Goal: Task Accomplishment & Management: Manage account settings

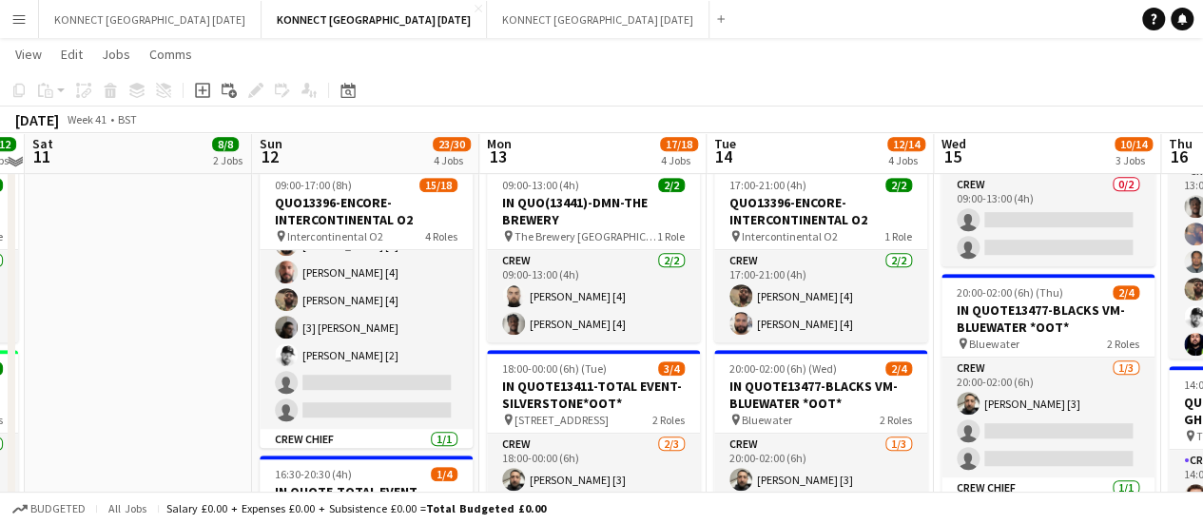
scroll to position [415, 0]
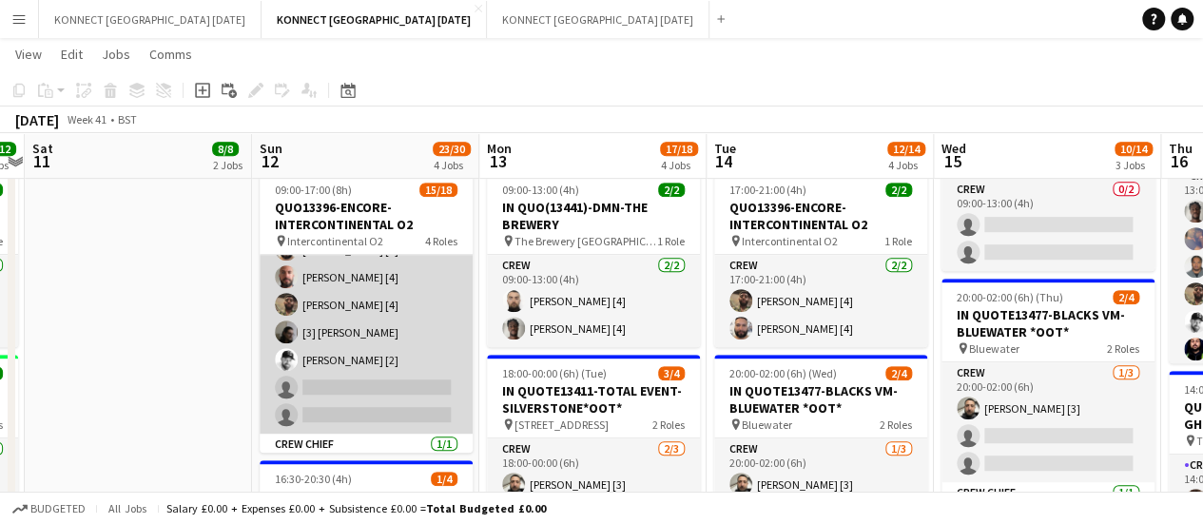
click at [413, 394] on app-card-role "Crew 3I 2A [DATE] 09:00-17:00 (8h) [PERSON_NAME] [1] [PERSON_NAME] [2] [PERSON_…" at bounding box center [366, 263] width 213 height 341
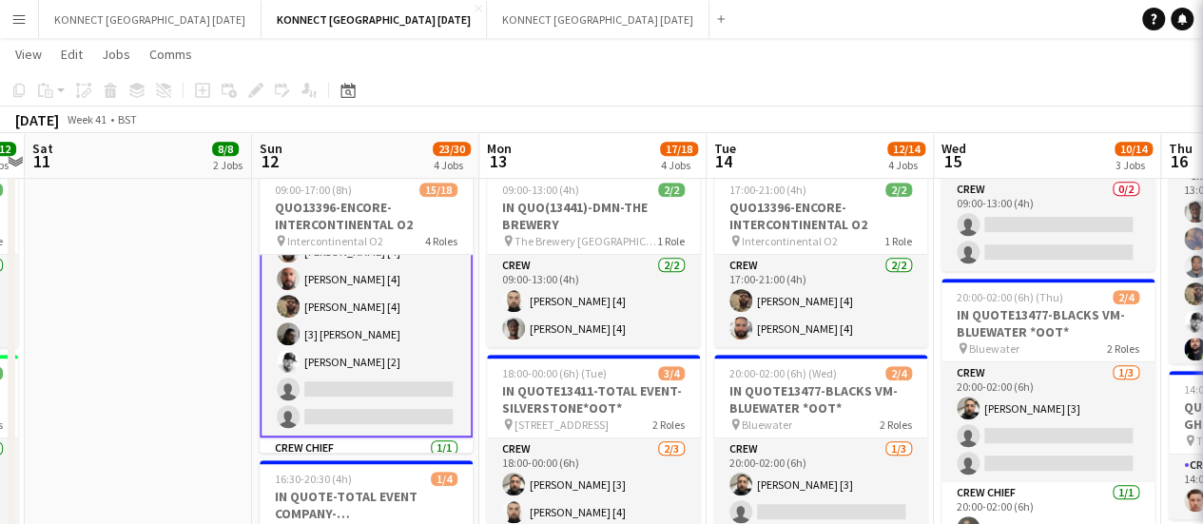
scroll to position [403, 0]
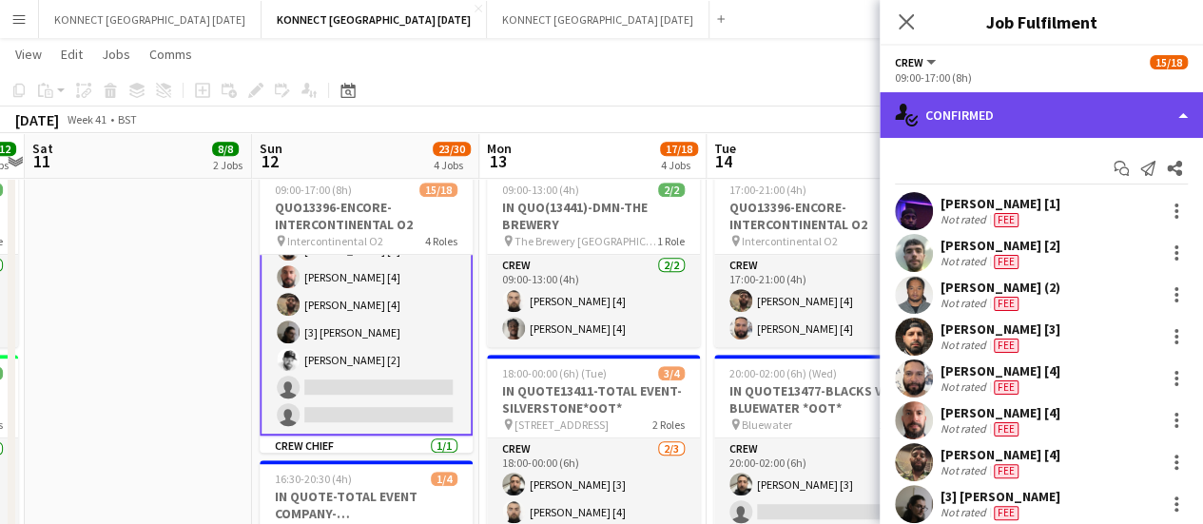
click at [1014, 107] on div "single-neutral-actions-check-2 Confirmed" at bounding box center [1041, 115] width 323 height 46
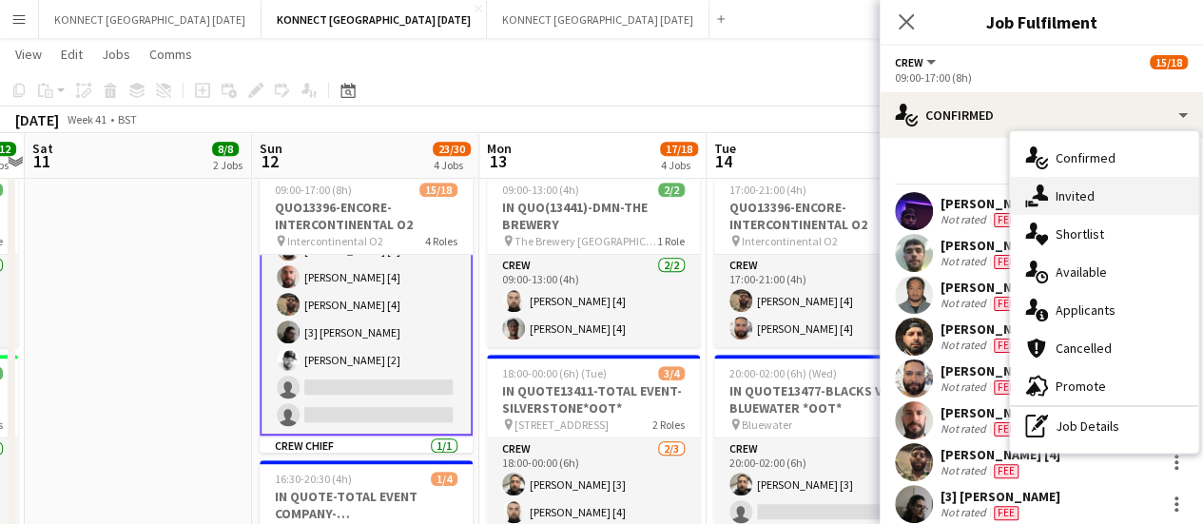
click at [1103, 192] on div "single-neutral-actions-share-1 Invited" at bounding box center [1104, 196] width 188 height 38
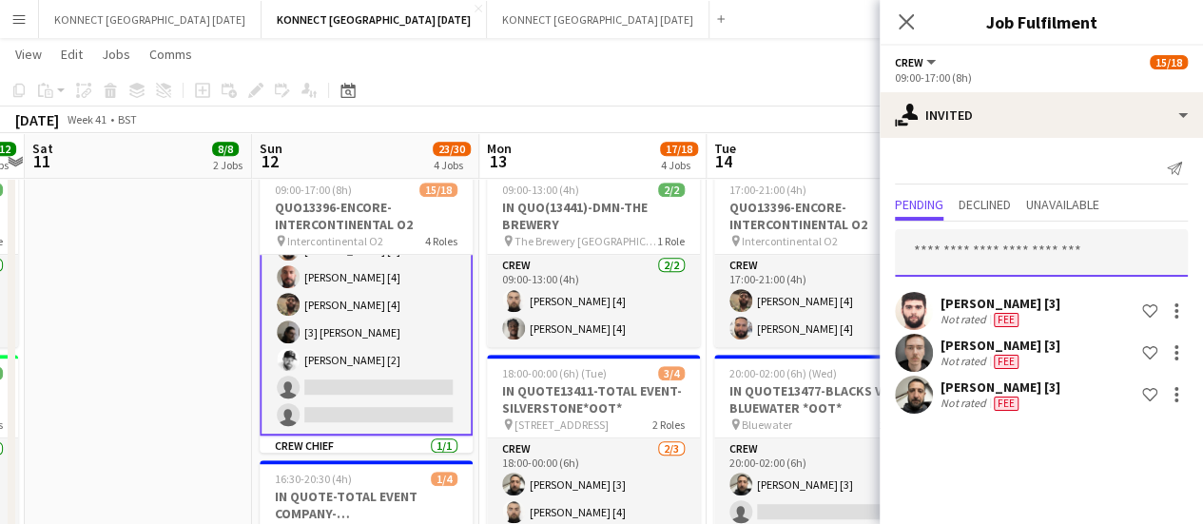
click at [1005, 253] on input "text" at bounding box center [1041, 253] width 293 height 48
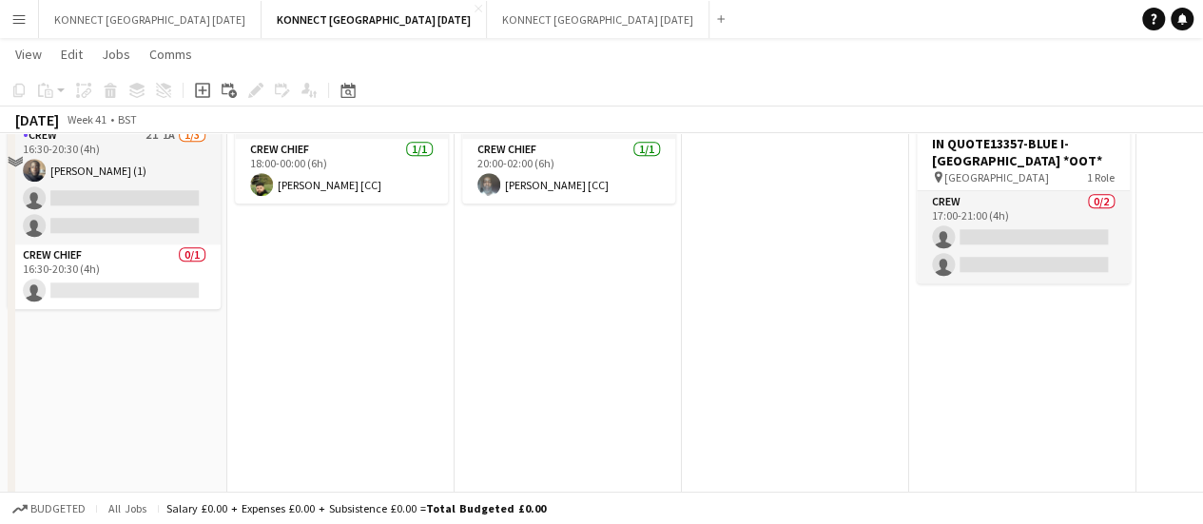
scroll to position [839, 0]
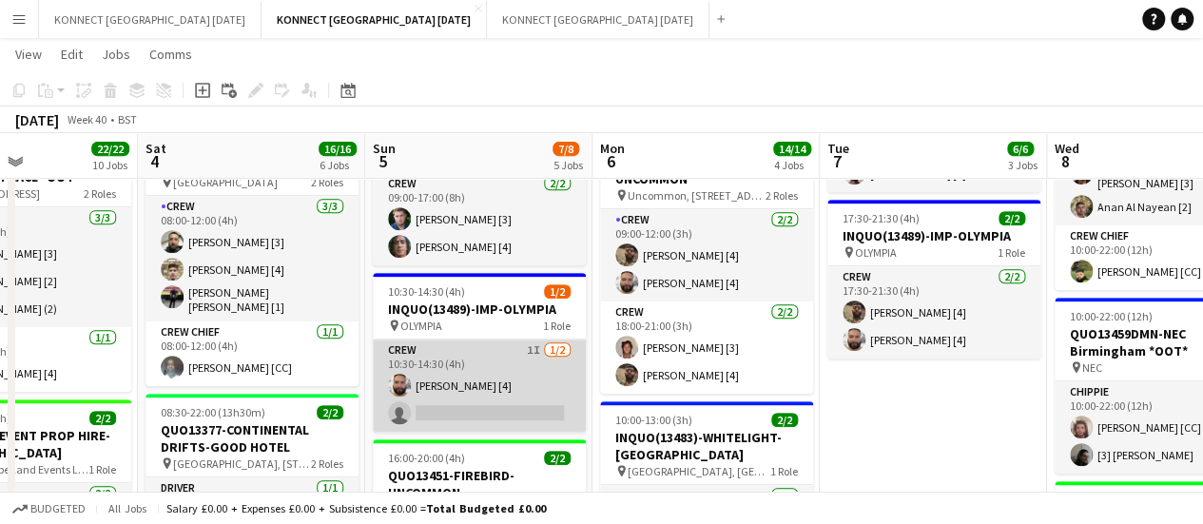
click at [468, 406] on app-card-role "Crew 1I [DATE] 10:30-14:30 (4h) [PERSON_NAME] [4] single-neutral-actions" at bounding box center [479, 386] width 213 height 92
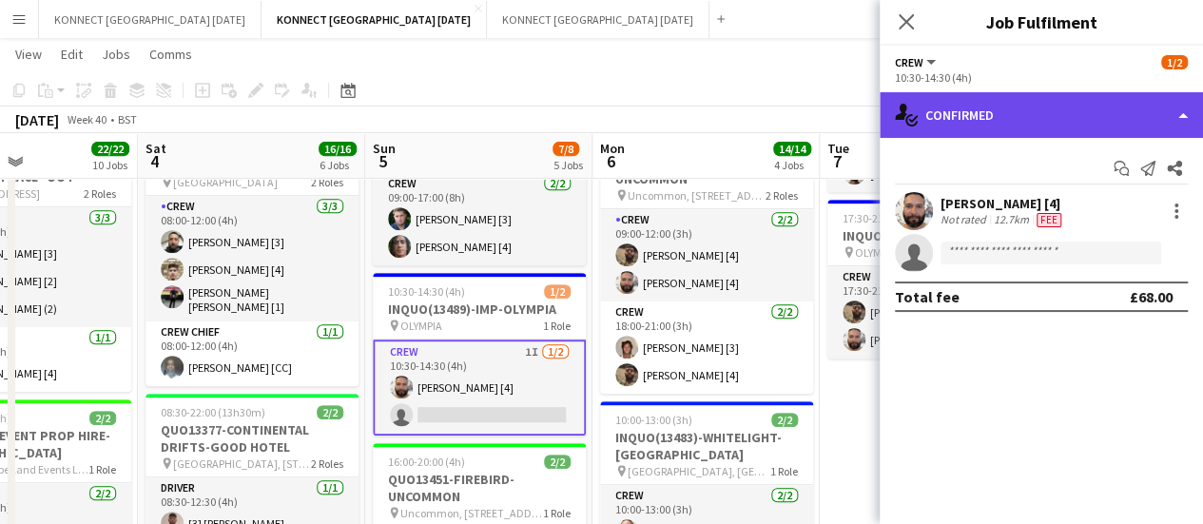
click at [1013, 102] on div "single-neutral-actions-check-2 Confirmed" at bounding box center [1041, 115] width 323 height 46
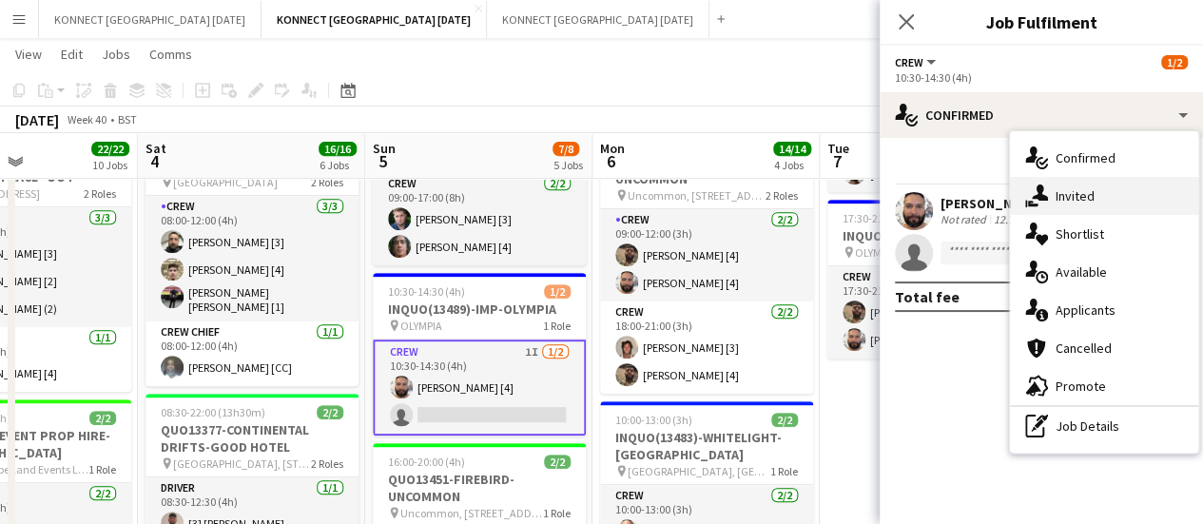
click at [1079, 208] on div "single-neutral-actions-share-1 Invited" at bounding box center [1104, 196] width 188 height 38
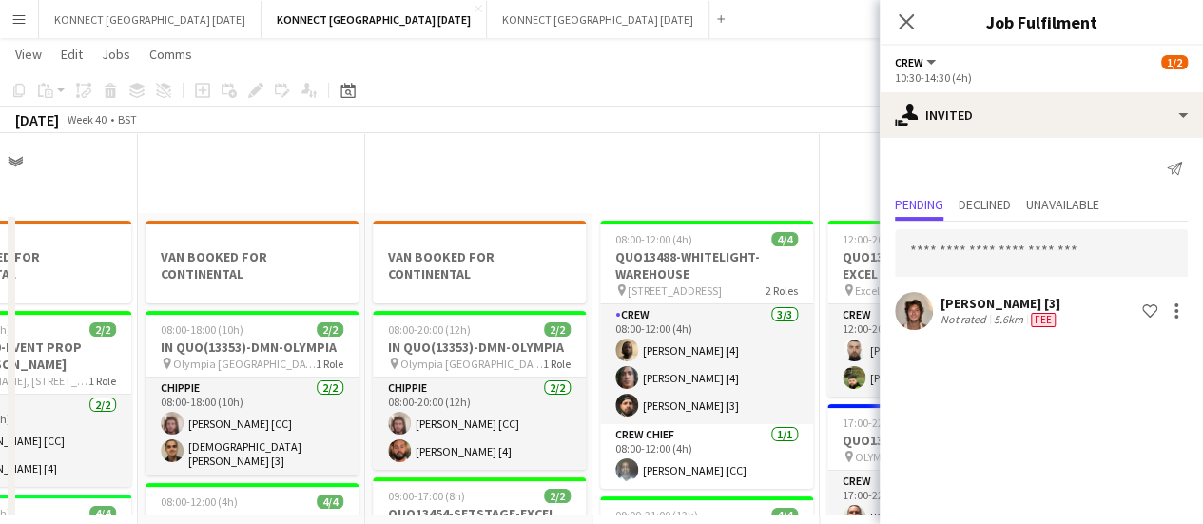
scroll to position [386, 0]
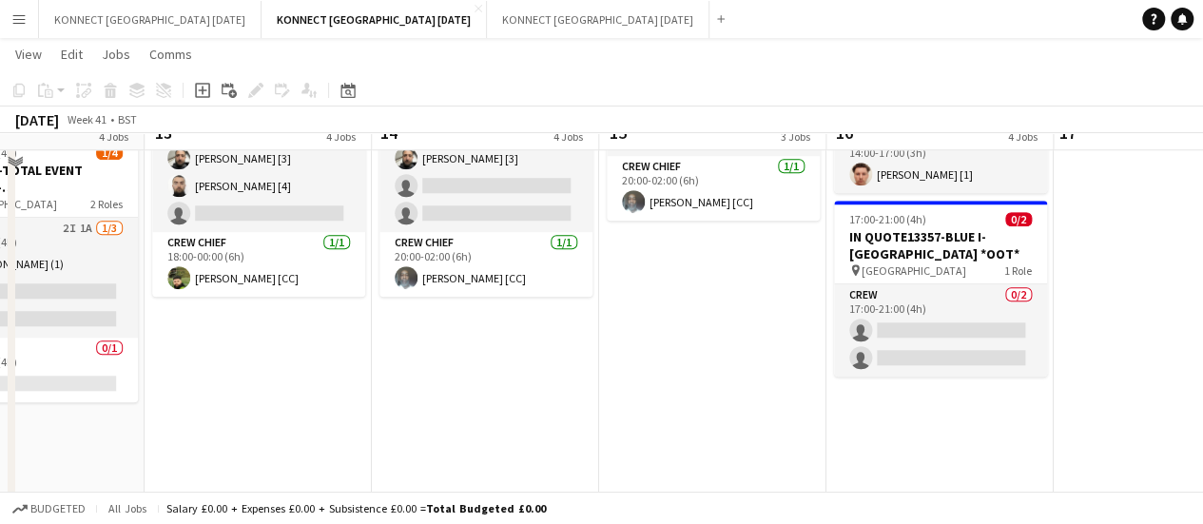
scroll to position [538, 0]
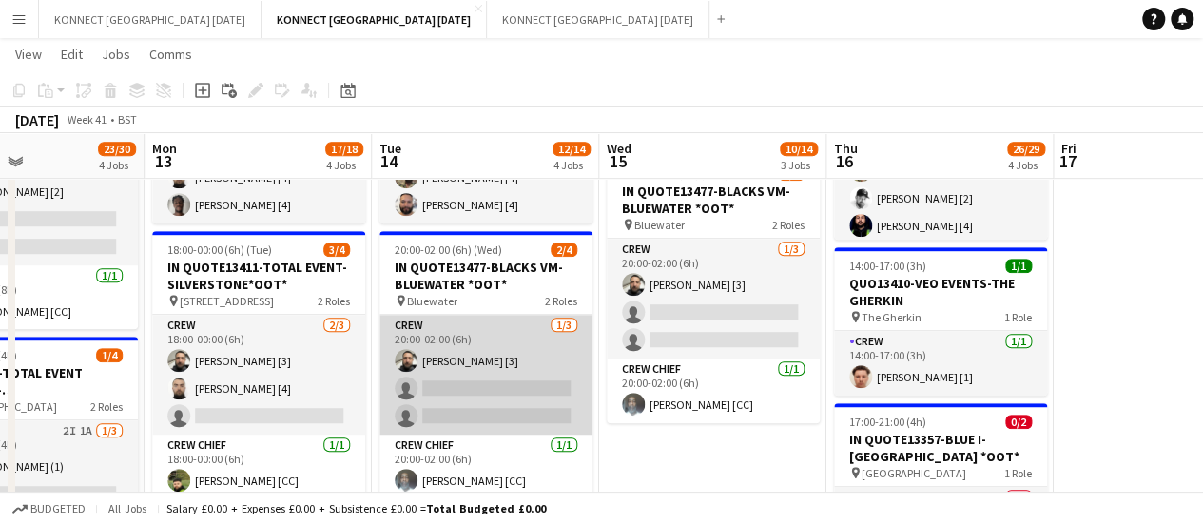
click at [519, 391] on app-card-role "Crew [DATE] 20:00-02:00 (6h) [PERSON_NAME] [3] single-neutral-actions single-ne…" at bounding box center [486, 375] width 213 height 120
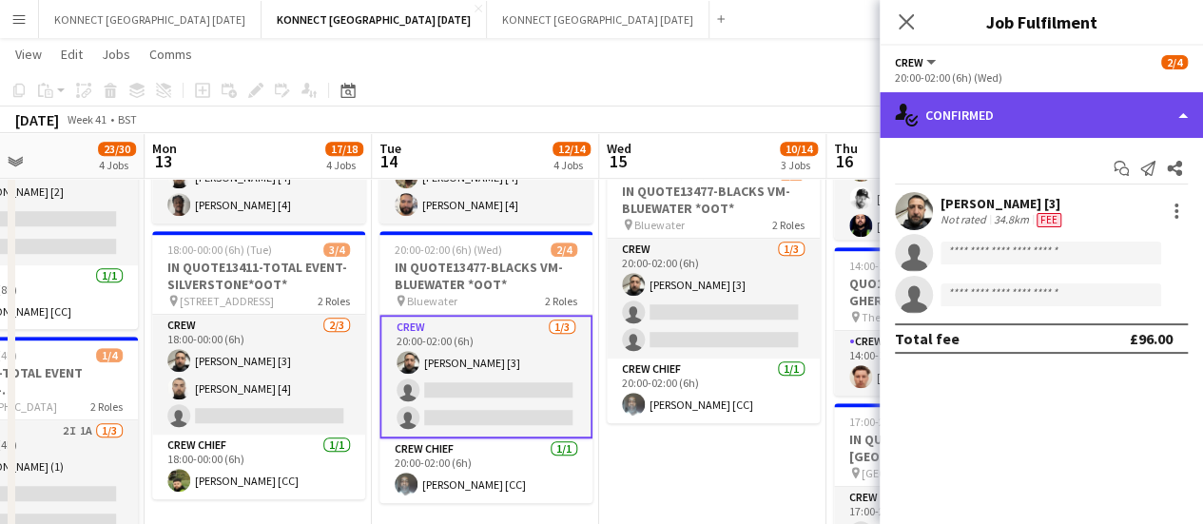
click at [1005, 109] on div "single-neutral-actions-check-2 Confirmed" at bounding box center [1041, 115] width 323 height 46
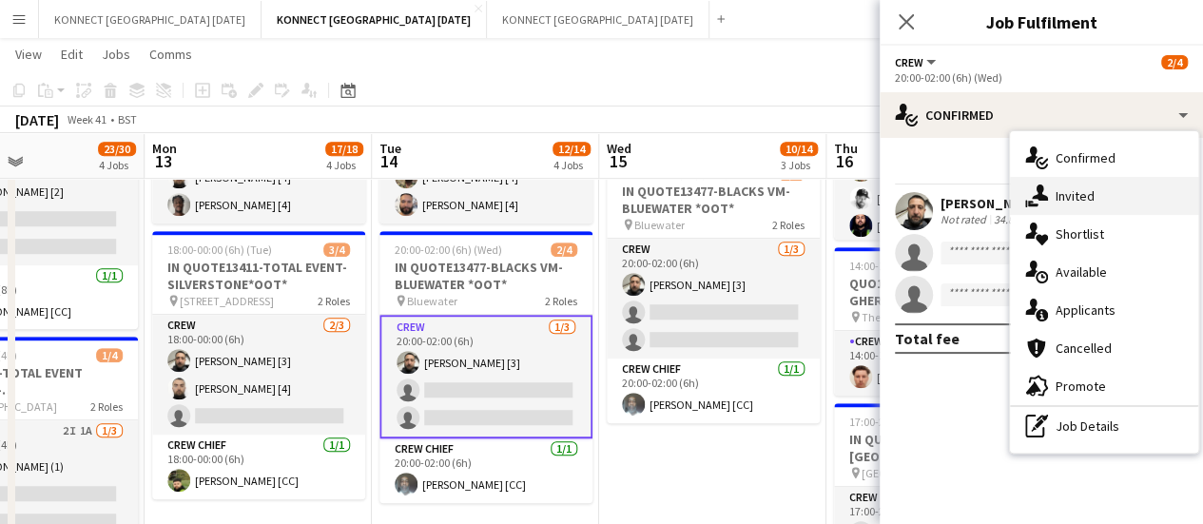
click at [1062, 192] on span "Invited" at bounding box center [1075, 195] width 39 height 17
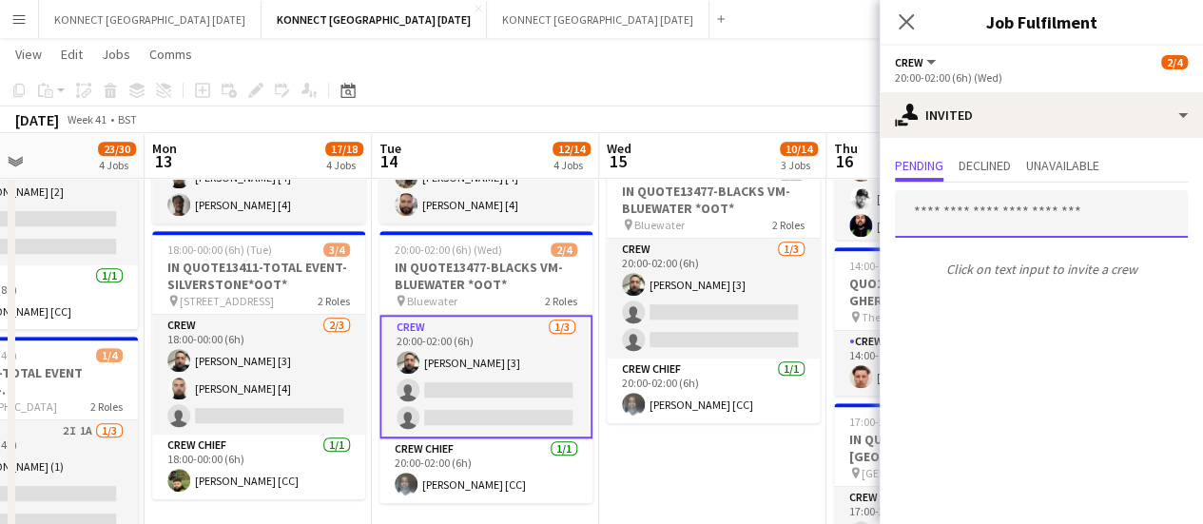
click at [1062, 192] on input "text" at bounding box center [1041, 214] width 293 height 48
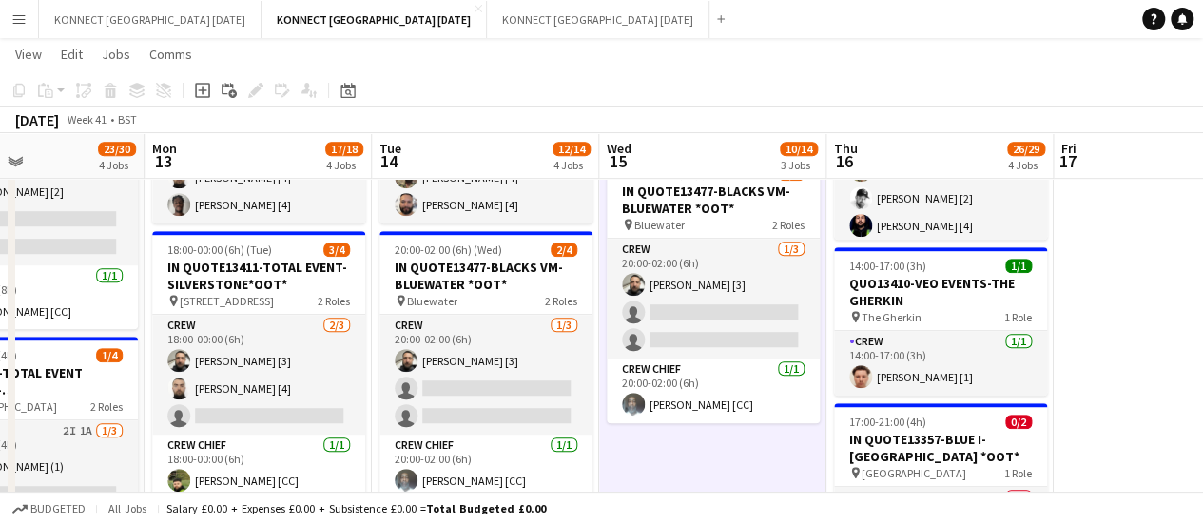
click at [939, 69] on app-page-menu "View Day view expanded Day view collapsed Month view Date picker Jump to [DATE]…" at bounding box center [601, 56] width 1203 height 36
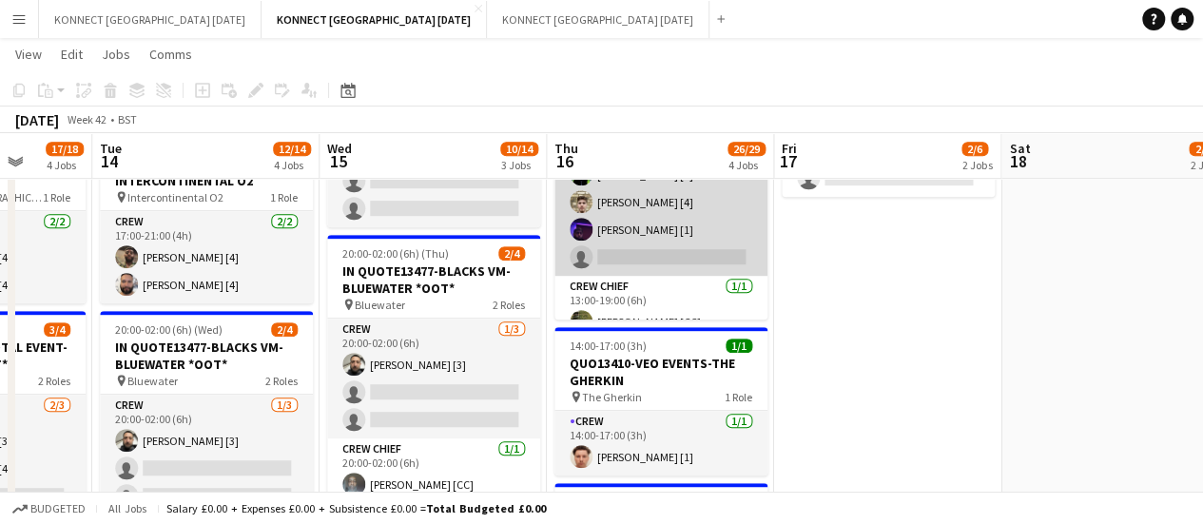
scroll to position [127, 0]
click at [683, 239] on app-card-role "Crew 5I [DATE] 13:00-19:00 (6h) [PERSON_NAME] [4] [PERSON_NAME] [3] [PERSON_NAM…" at bounding box center [661, 136] width 213 height 285
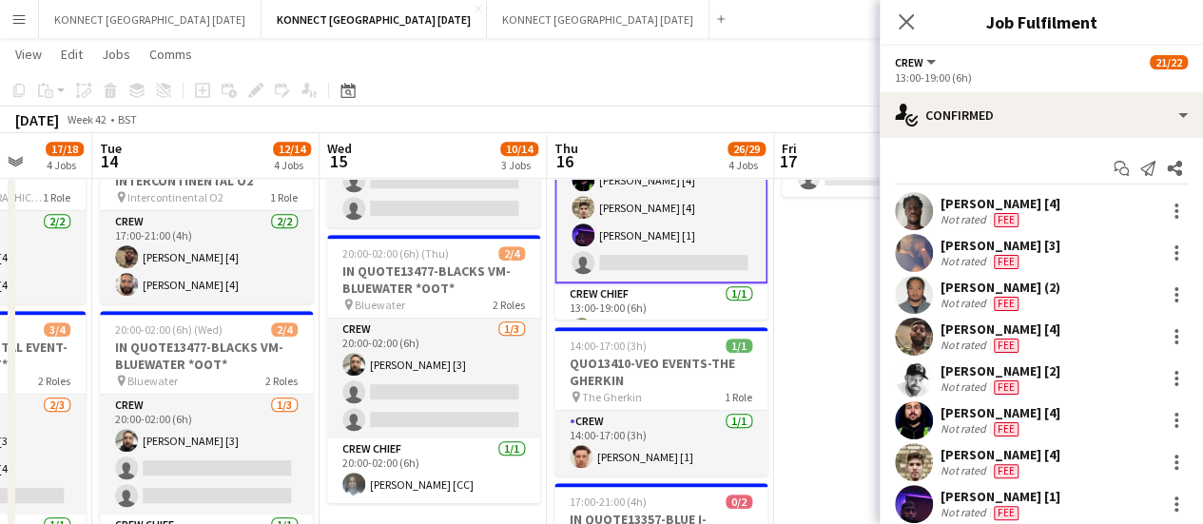
scroll to position [129, 0]
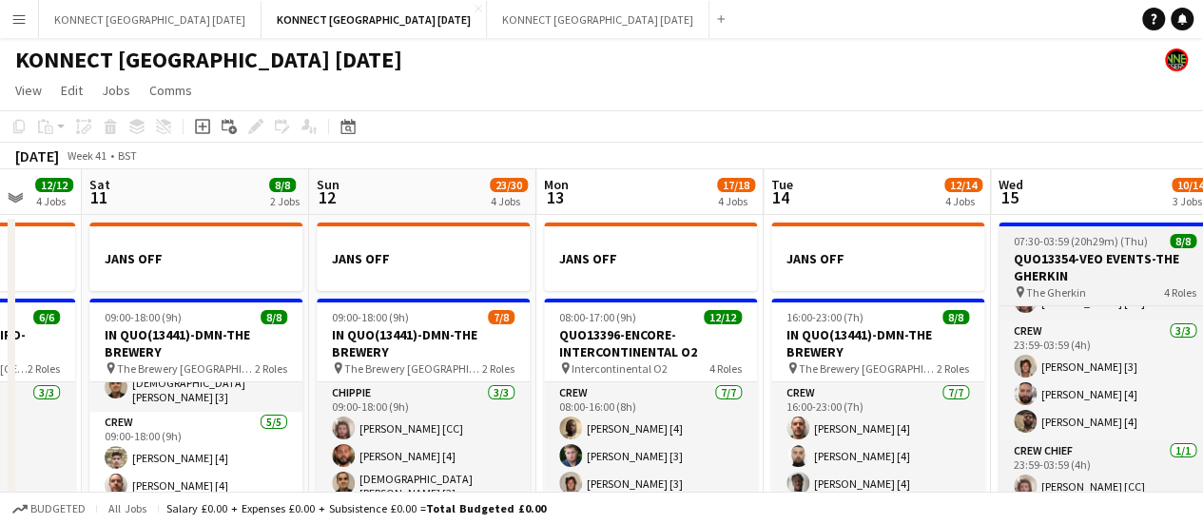
scroll to position [0, 499]
